Goal: Task Accomplishment & Management: Manage account settings

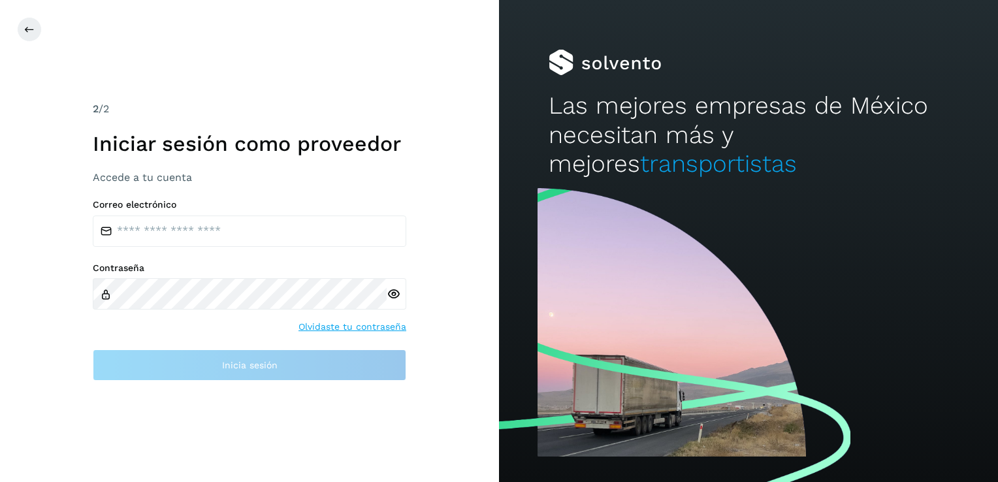
click at [266, 234] on input "email" at bounding box center [250, 231] width 314 height 31
type input "**********"
click at [392, 294] on div at bounding box center [397, 293] width 20 height 31
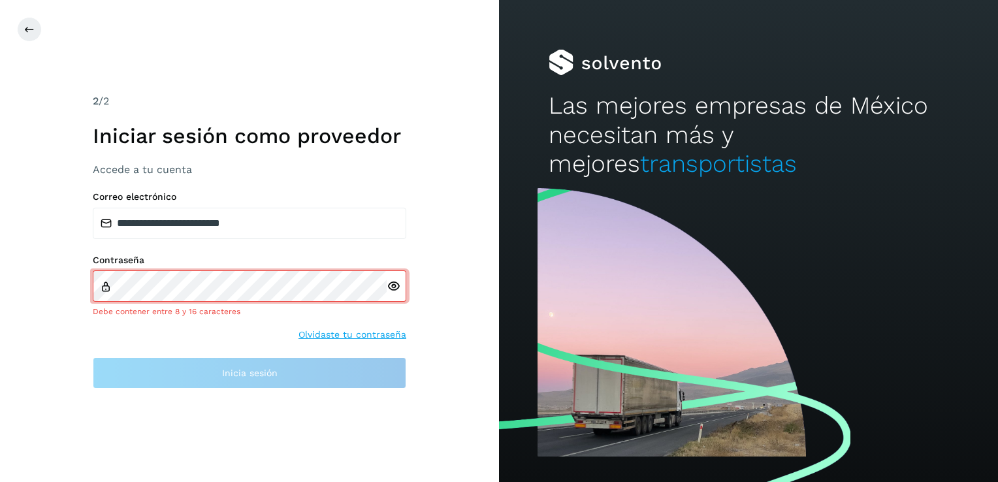
click at [393, 285] on icon at bounding box center [394, 287] width 14 height 14
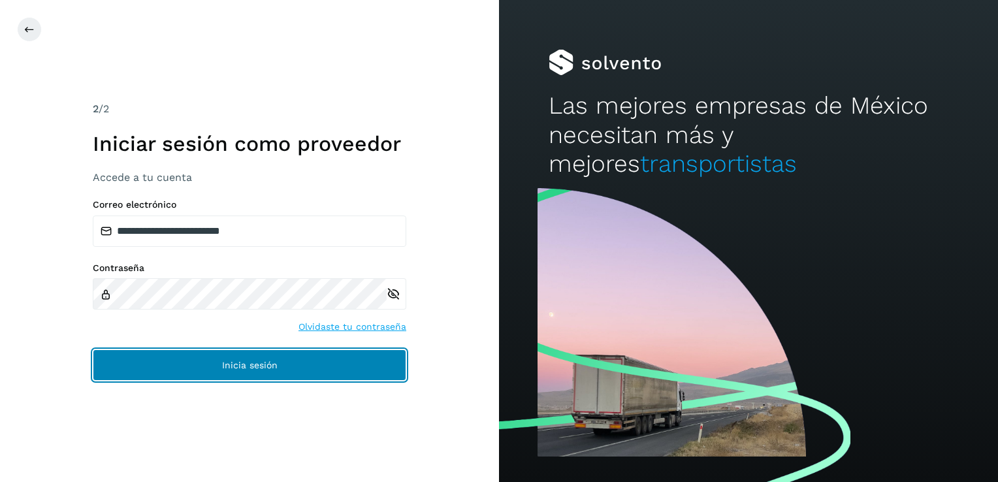
click at [214, 365] on button "Inicia sesión" at bounding box center [250, 365] width 314 height 31
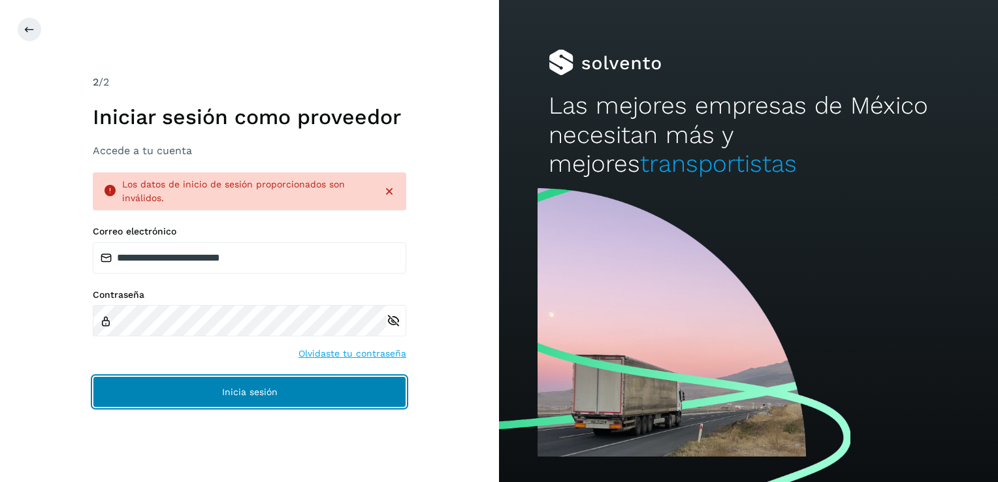
click at [219, 391] on button "Inicia sesión" at bounding box center [250, 391] width 314 height 31
click at [286, 391] on button "Inicia sesión" at bounding box center [250, 391] width 314 height 31
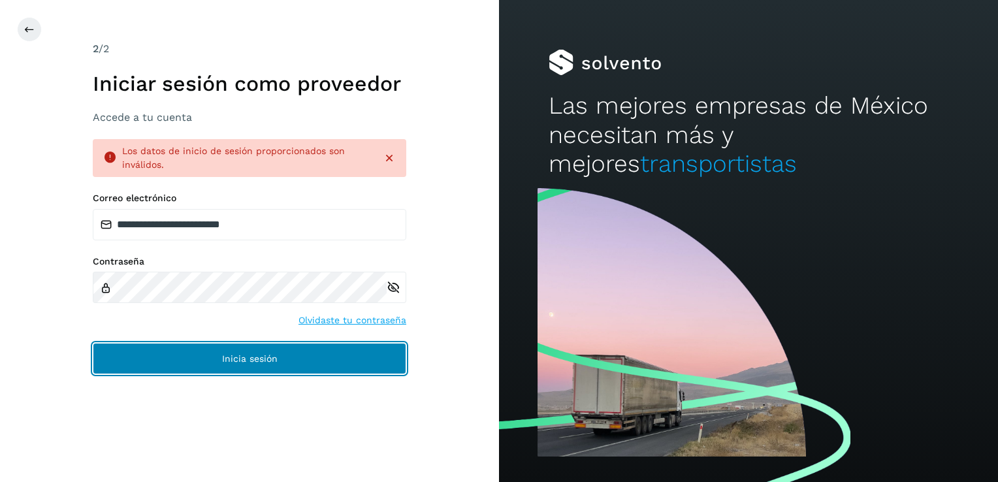
click at [212, 365] on button "Inicia sesión" at bounding box center [250, 358] width 314 height 31
click at [216, 352] on button "Inicia sesión" at bounding box center [250, 358] width 314 height 31
click at [291, 360] on button "Inicia sesión" at bounding box center [250, 358] width 314 height 31
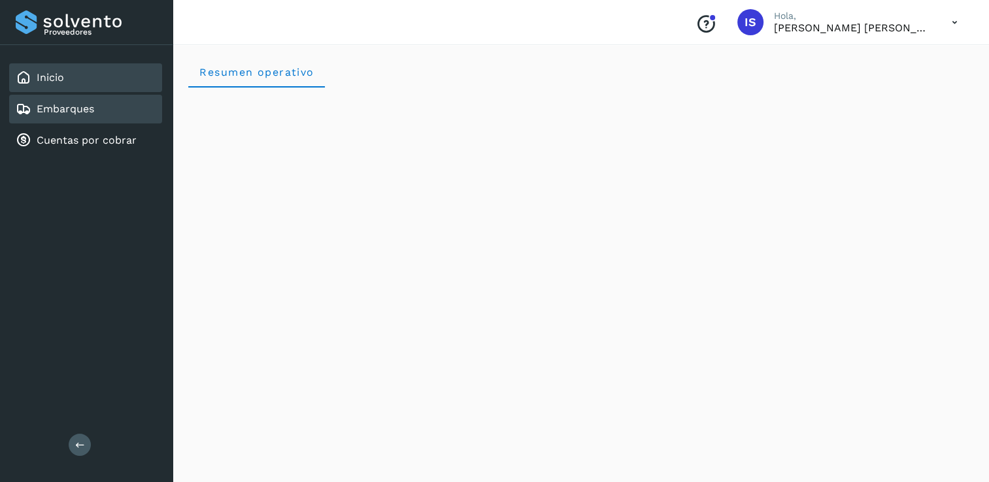
click at [71, 103] on link "Embarques" at bounding box center [65, 109] width 57 height 12
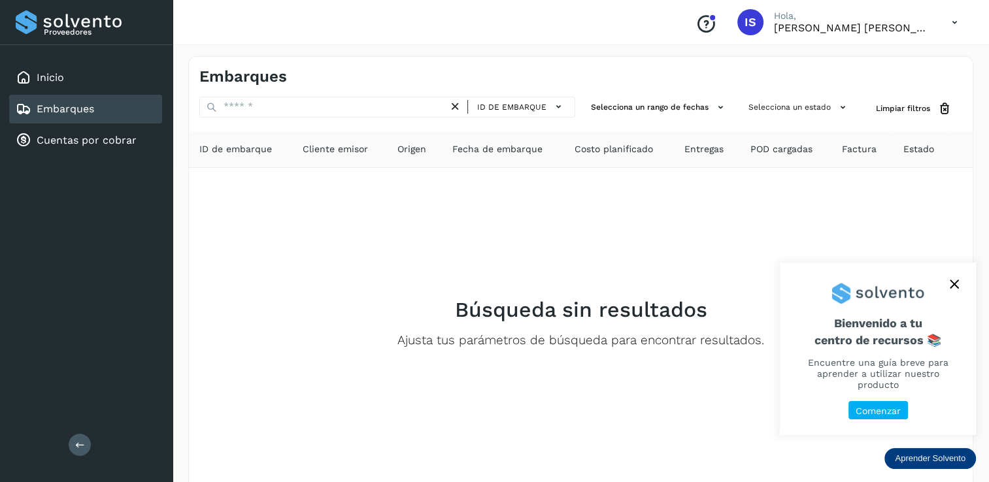
click at [955, 289] on icon "close," at bounding box center [953, 284] width 9 height 9
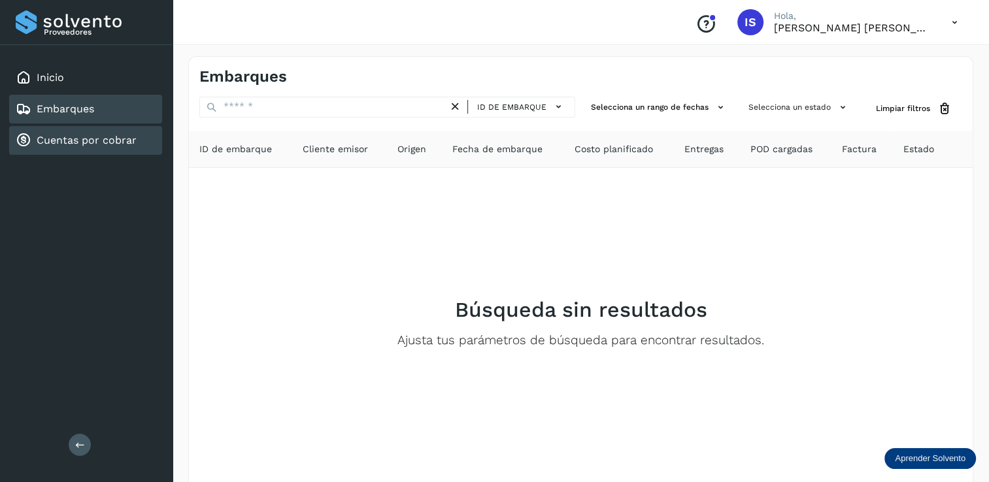
click at [59, 140] on link "Cuentas por cobrar" at bounding box center [87, 140] width 100 height 12
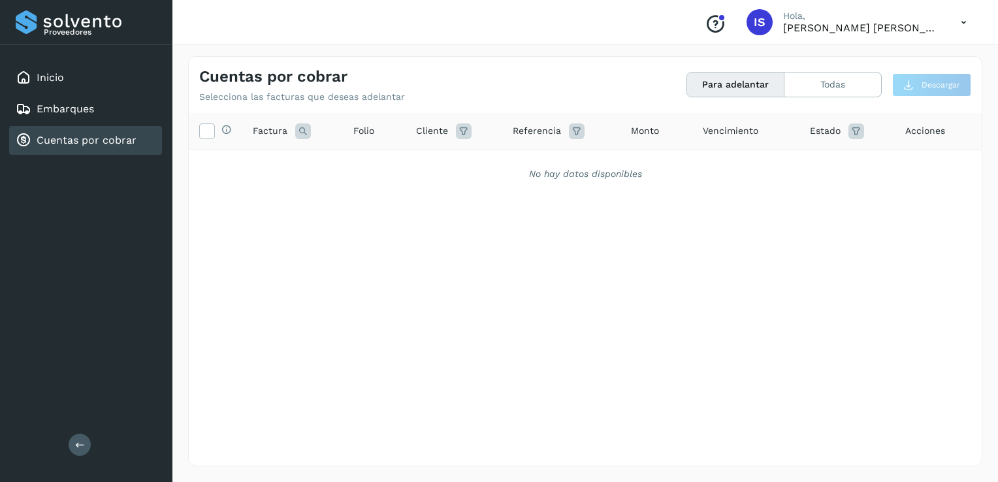
click at [738, 80] on button "Para adelantar" at bounding box center [735, 85] width 97 height 24
click at [86, 142] on link "Cuentas por cobrar" at bounding box center [87, 140] width 100 height 12
click at [819, 84] on button "Todas" at bounding box center [833, 85] width 97 height 24
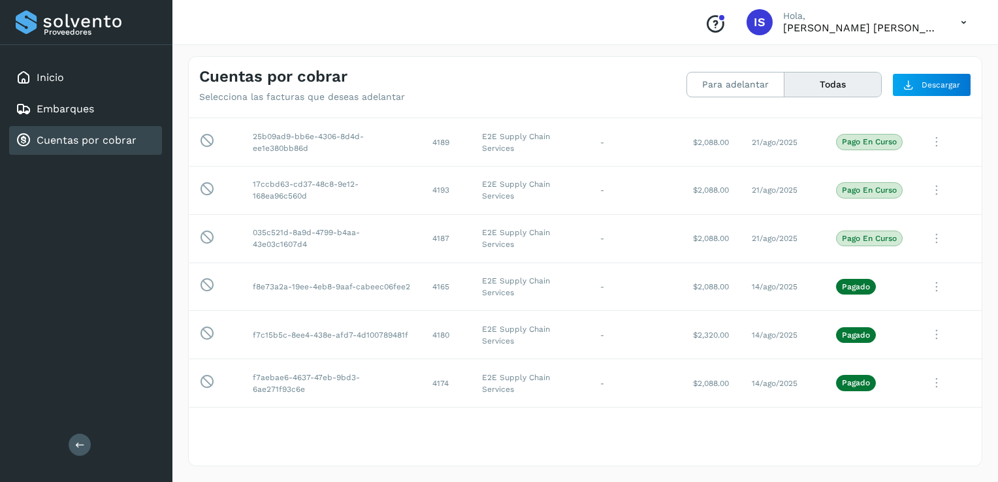
scroll to position [3144, 0]
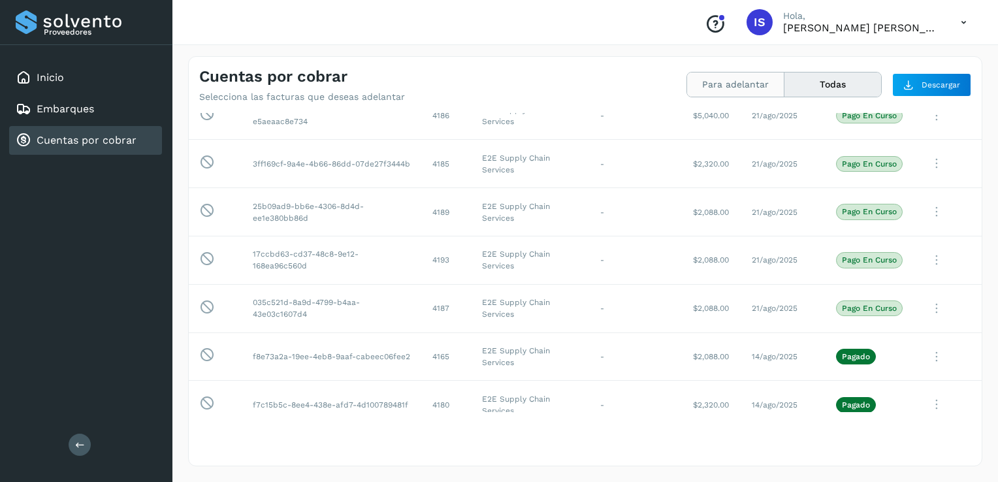
click at [785, 85] on button "Para adelantar" at bounding box center [833, 85] width 97 height 24
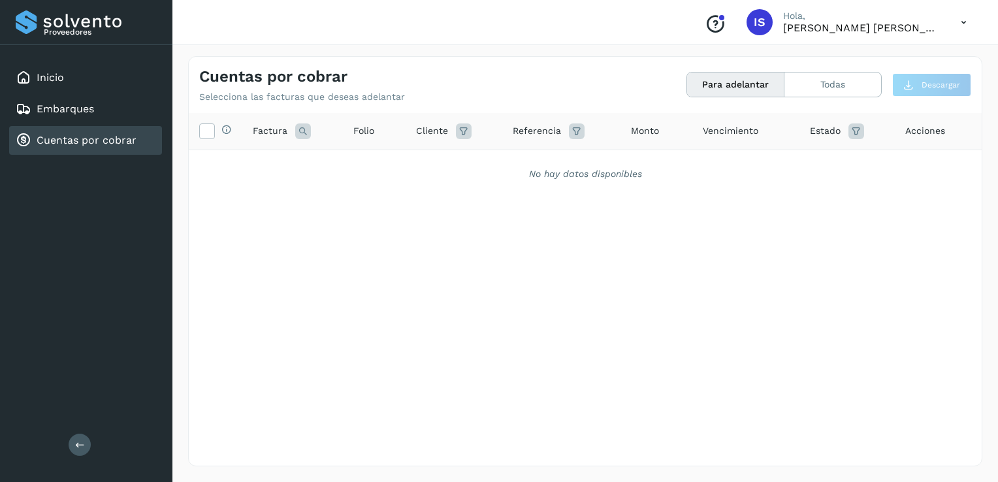
scroll to position [0, 0]
click at [816, 82] on button "Todas" at bounding box center [833, 85] width 97 height 24
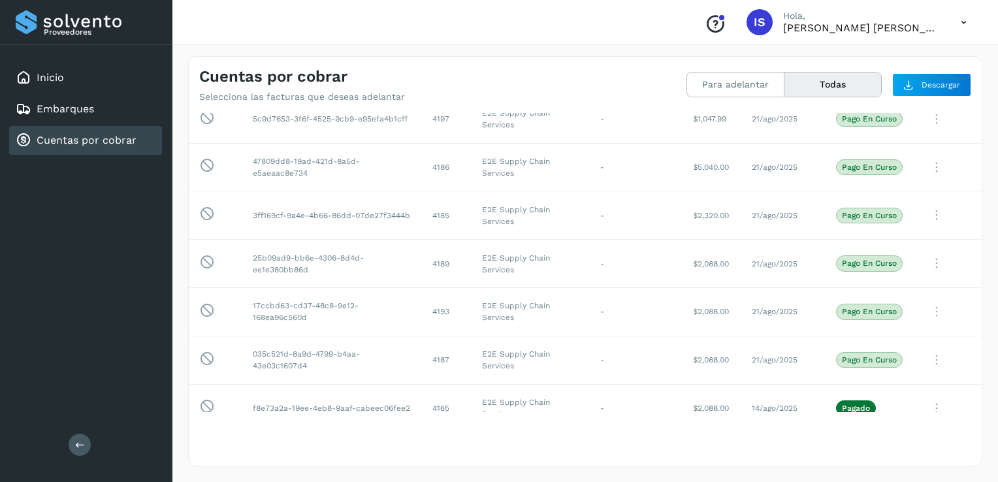
scroll to position [3145, 0]
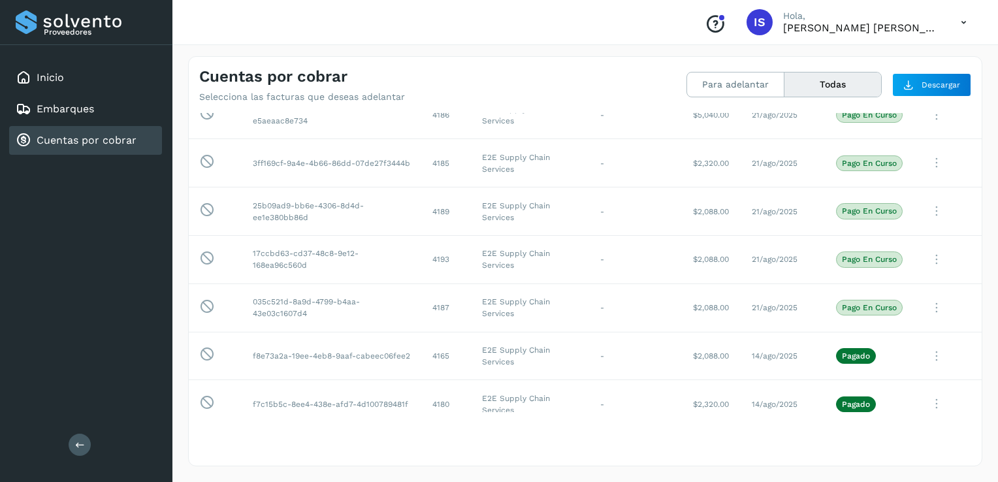
click at [966, 25] on icon at bounding box center [964, 22] width 27 height 27
click at [584, 48] on div at bounding box center [499, 241] width 998 height 482
click at [925, 82] on span "Descargar" at bounding box center [941, 85] width 39 height 12
